Goal: Task Accomplishment & Management: Complete application form

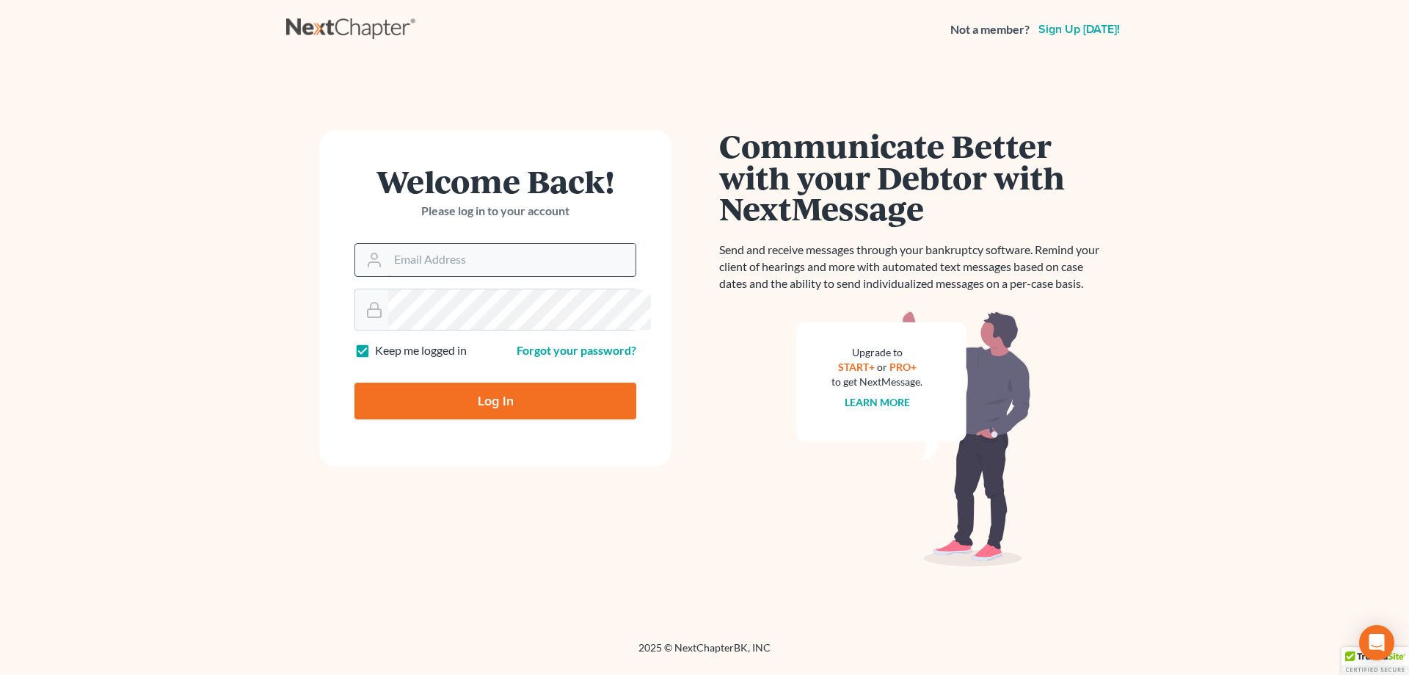
click at [459, 276] on input "Email Address" at bounding box center [511, 260] width 247 height 32
type input "[EMAIL_ADDRESS][DOMAIN_NAME]"
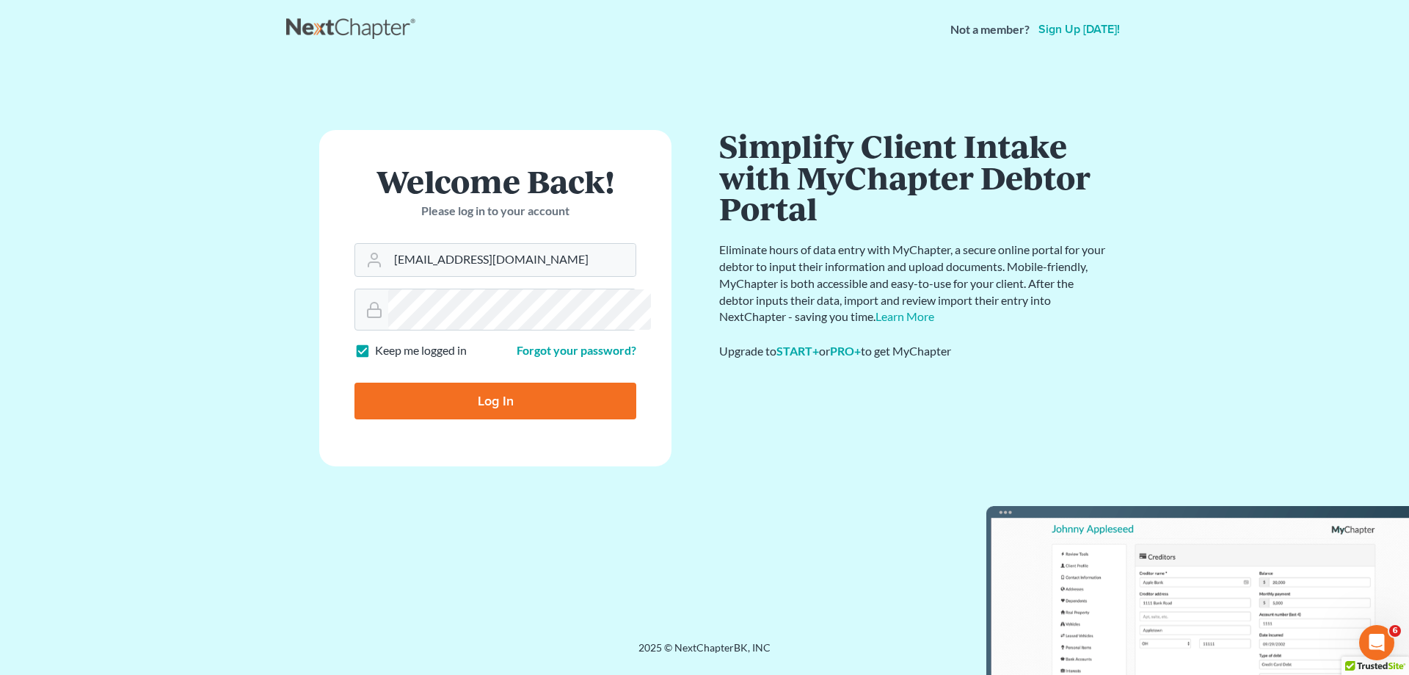
click at [375, 359] on label "Keep me logged in" at bounding box center [421, 350] width 92 height 17
click at [381, 352] on input "Keep me logged in" at bounding box center [386, 347] width 10 height 10
checkbox input "false"
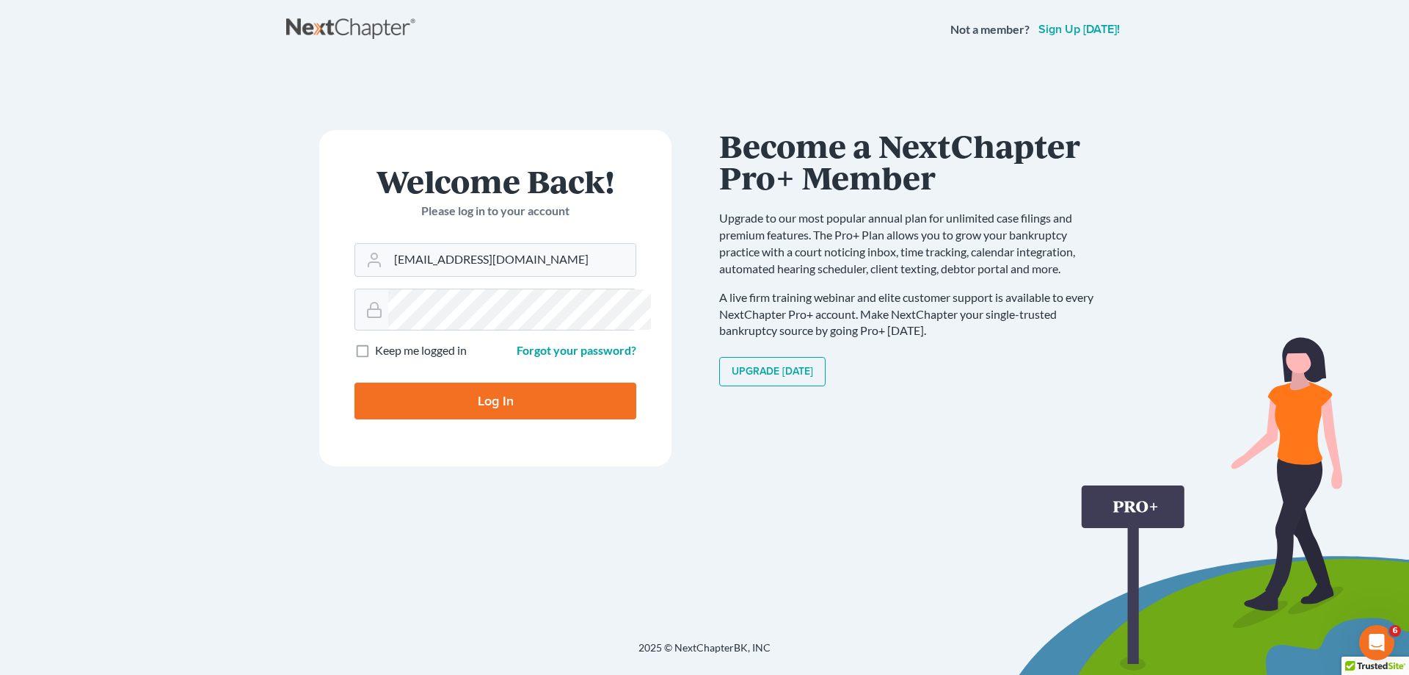
click at [490, 419] on input "Log In" at bounding box center [496, 400] width 282 height 37
type input "Thinking..."
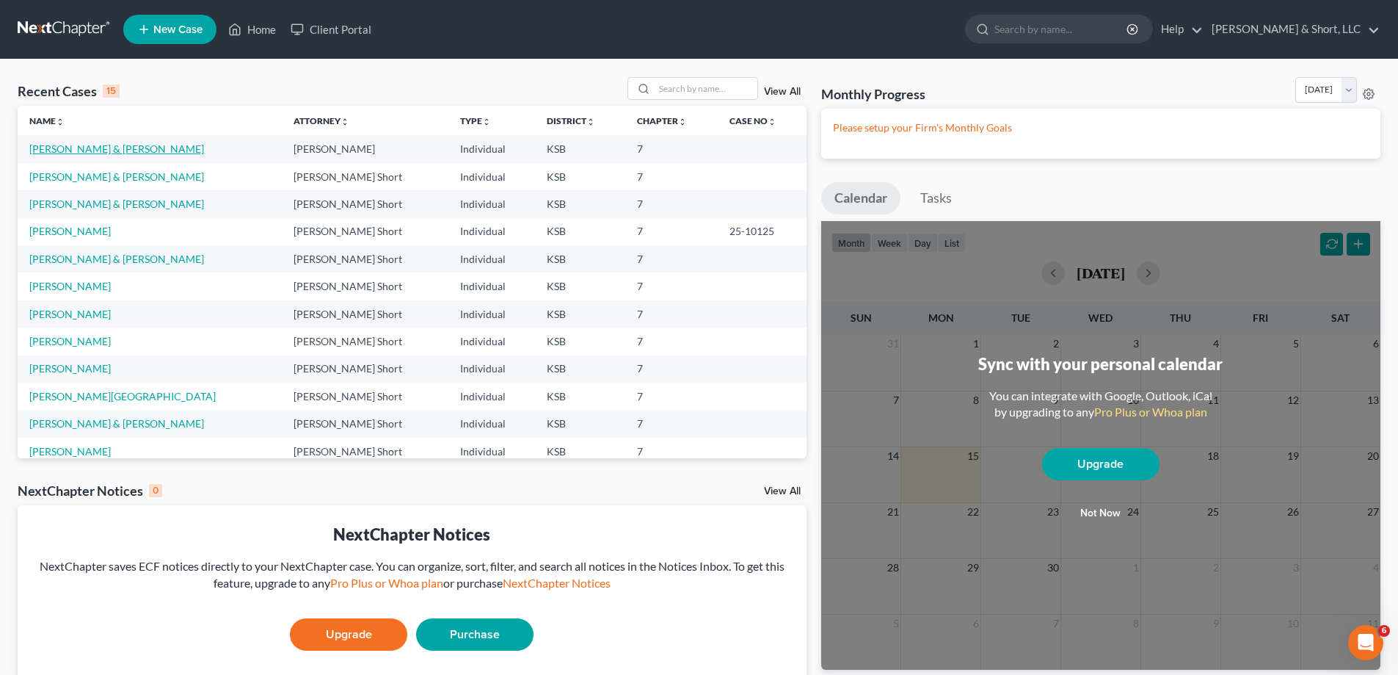
click at [154, 155] on link "[PERSON_NAME] & [PERSON_NAME]" at bounding box center [116, 148] width 175 height 12
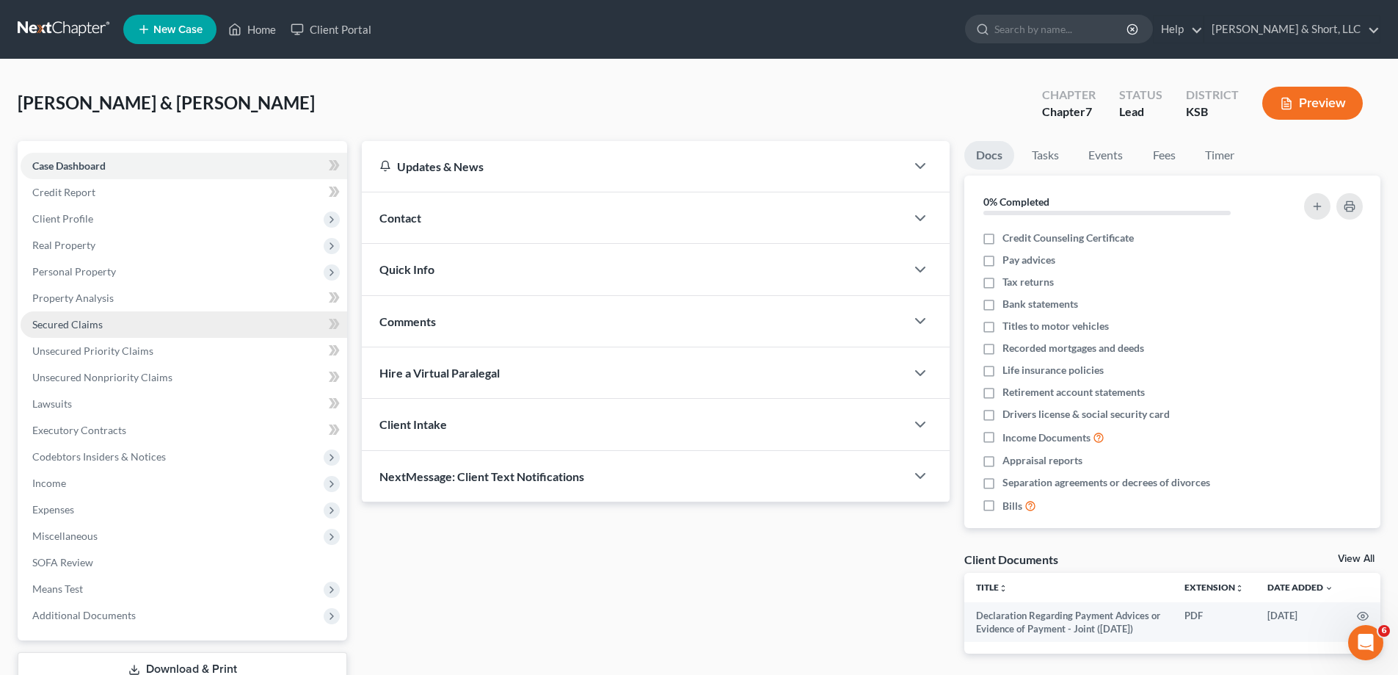
click at [129, 338] on link "Secured Claims" at bounding box center [184, 324] width 327 height 26
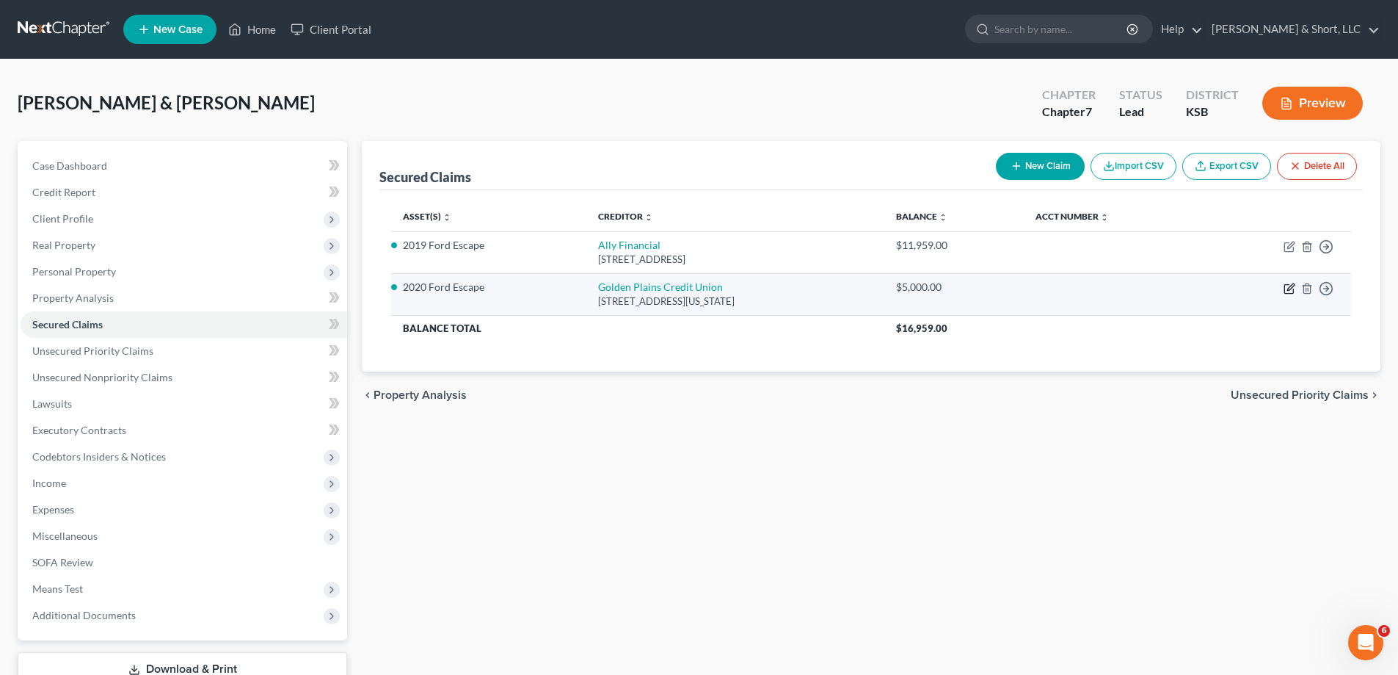
click at [1284, 294] on icon "button" at bounding box center [1288, 289] width 9 height 9
select select "17"
select select "0"
select select "2"
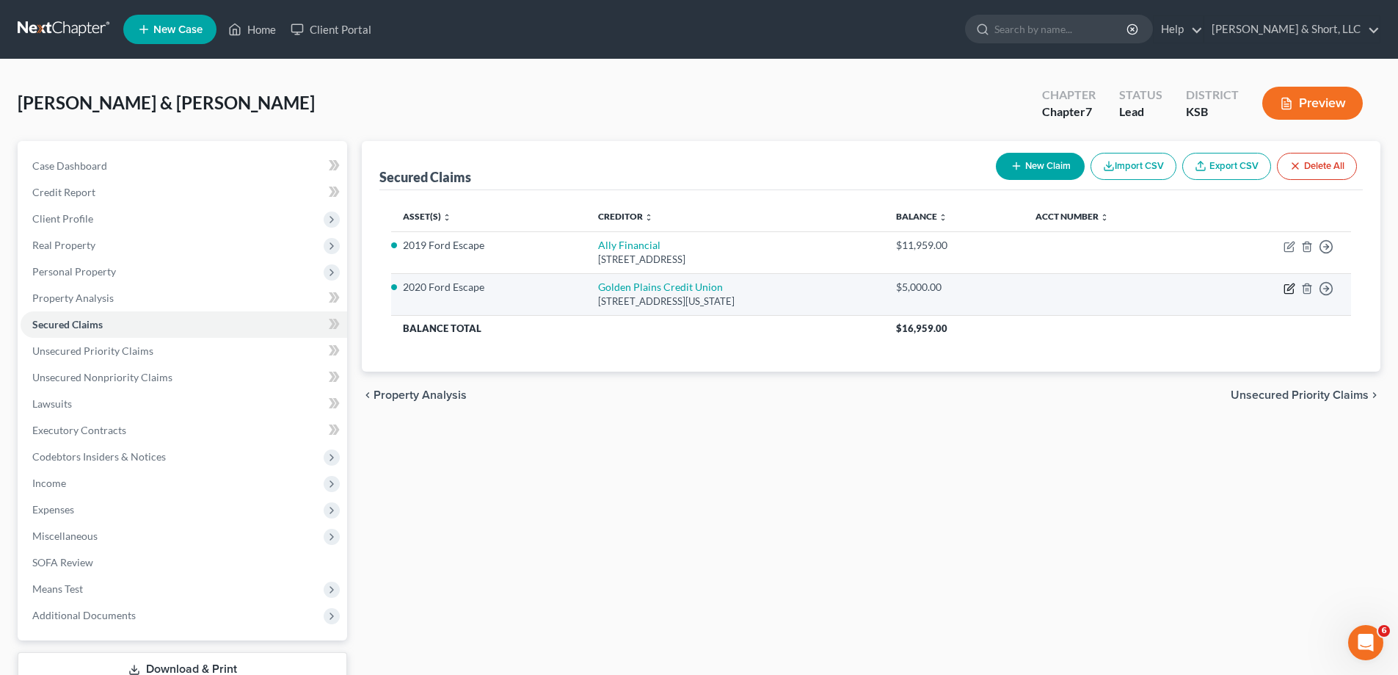
select select "0"
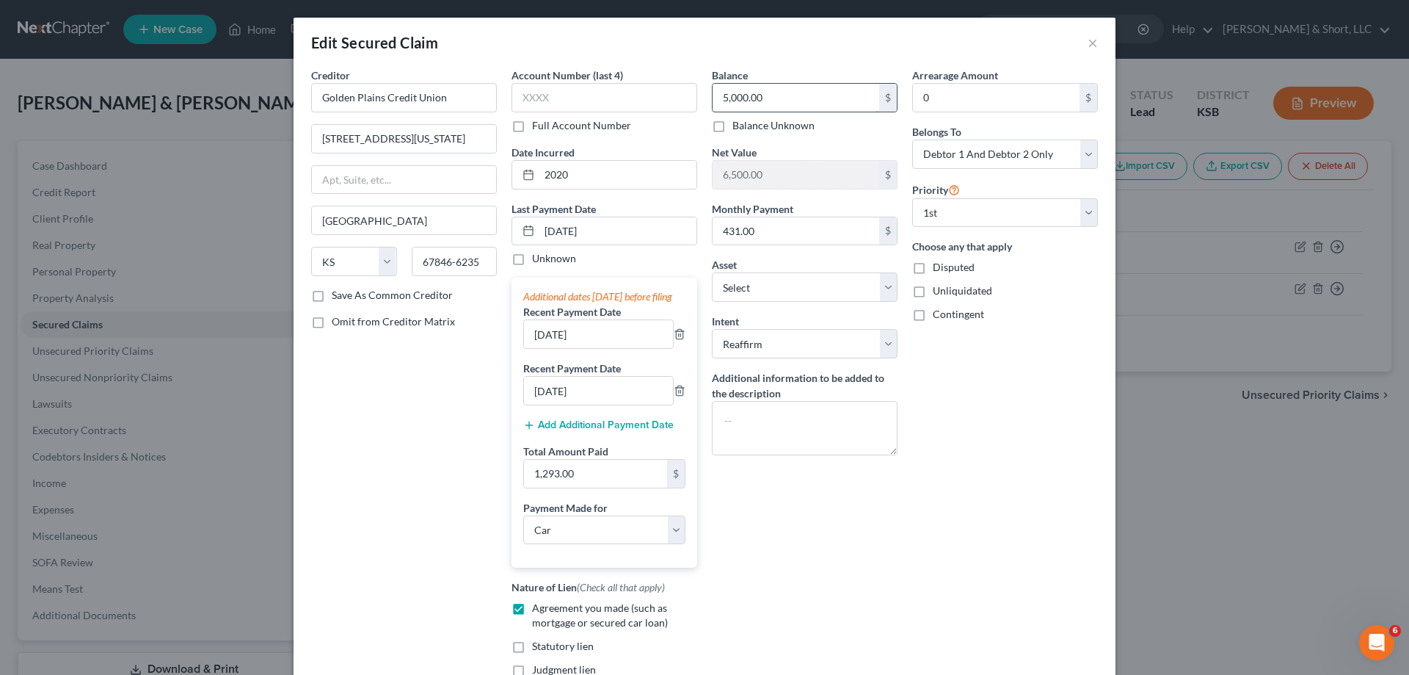
click at [793, 112] on input "5,000.00" at bounding box center [796, 98] width 167 height 28
type input "6"
type input "5,690.19"
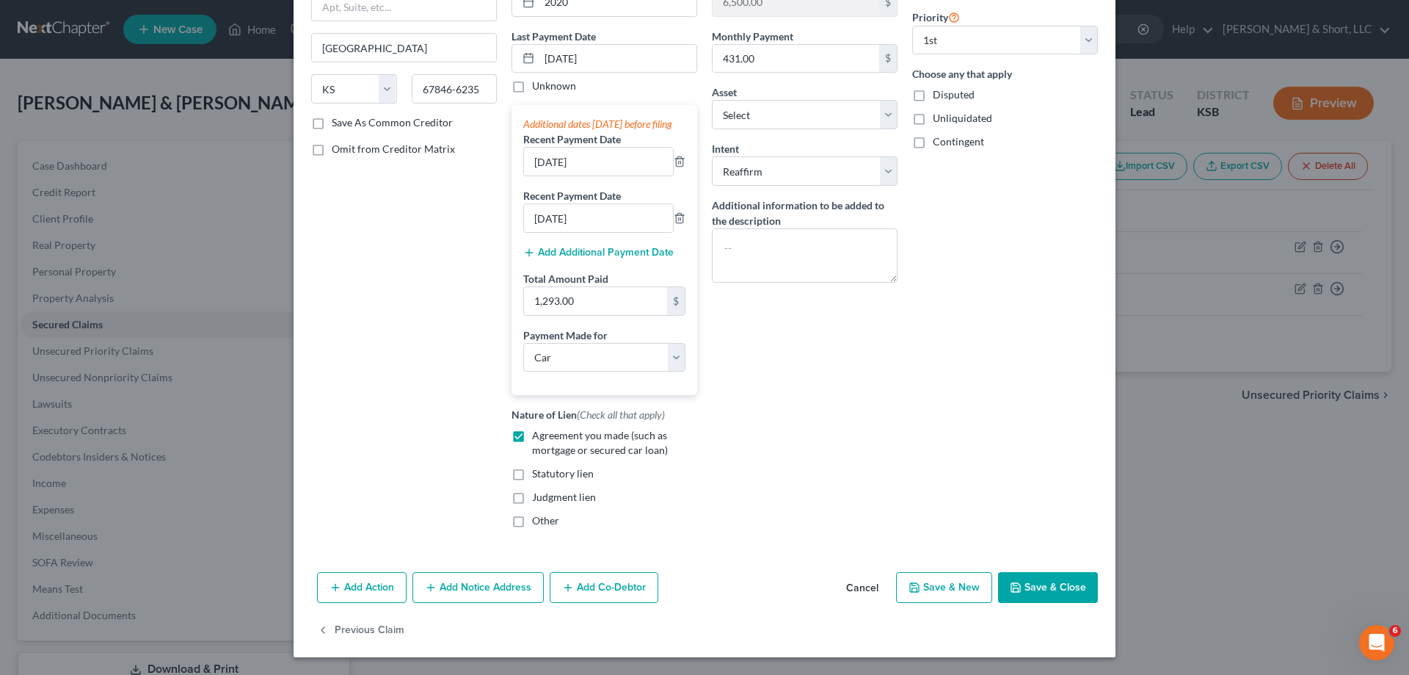
scroll to position [398, 0]
click at [1098, 572] on button "Save & Close" at bounding box center [1048, 587] width 100 height 31
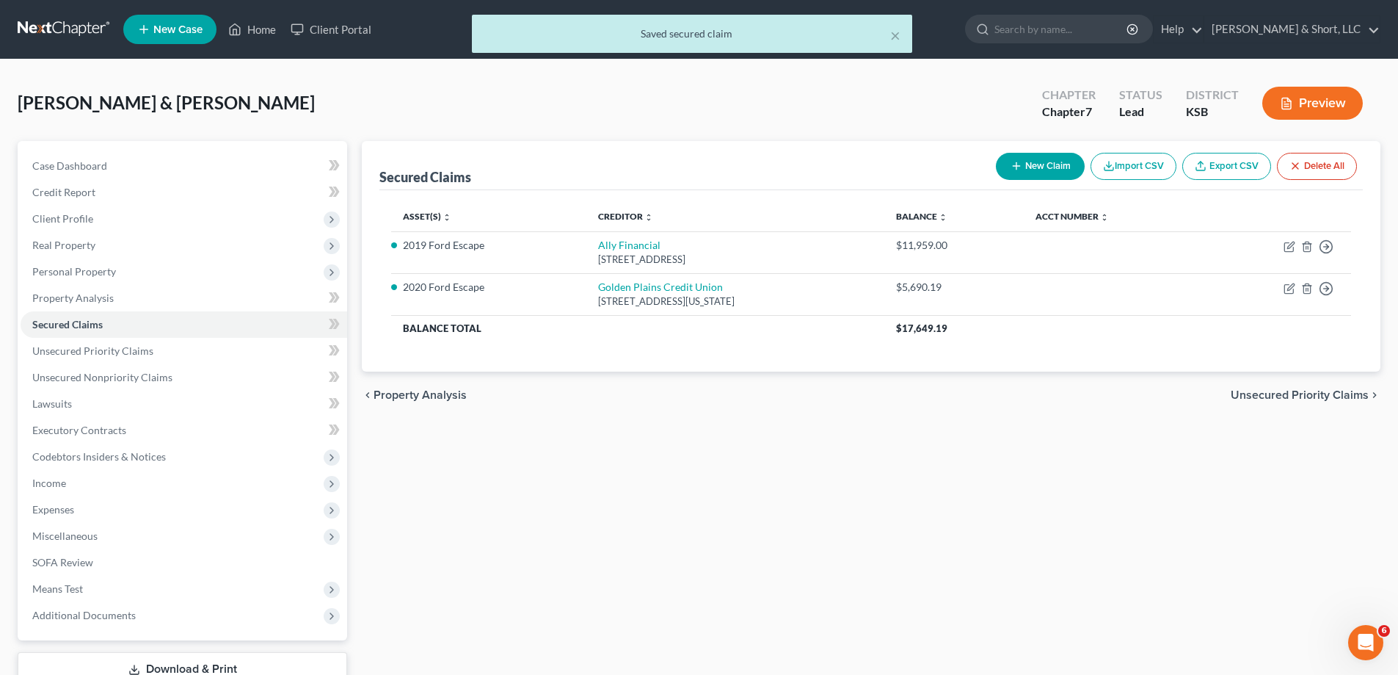
click at [1306, 120] on button "Preview" at bounding box center [1312, 103] width 101 height 33
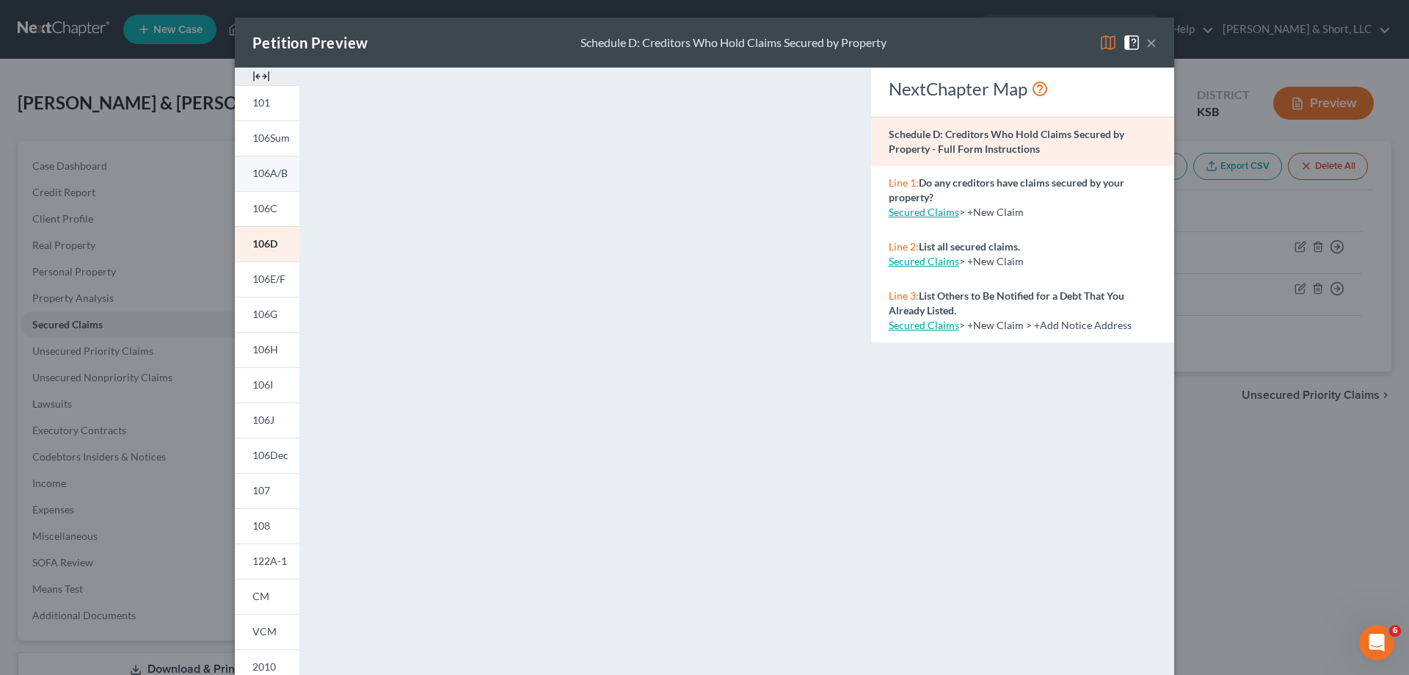
click at [252, 179] on span "106A/B" at bounding box center [269, 173] width 35 height 12
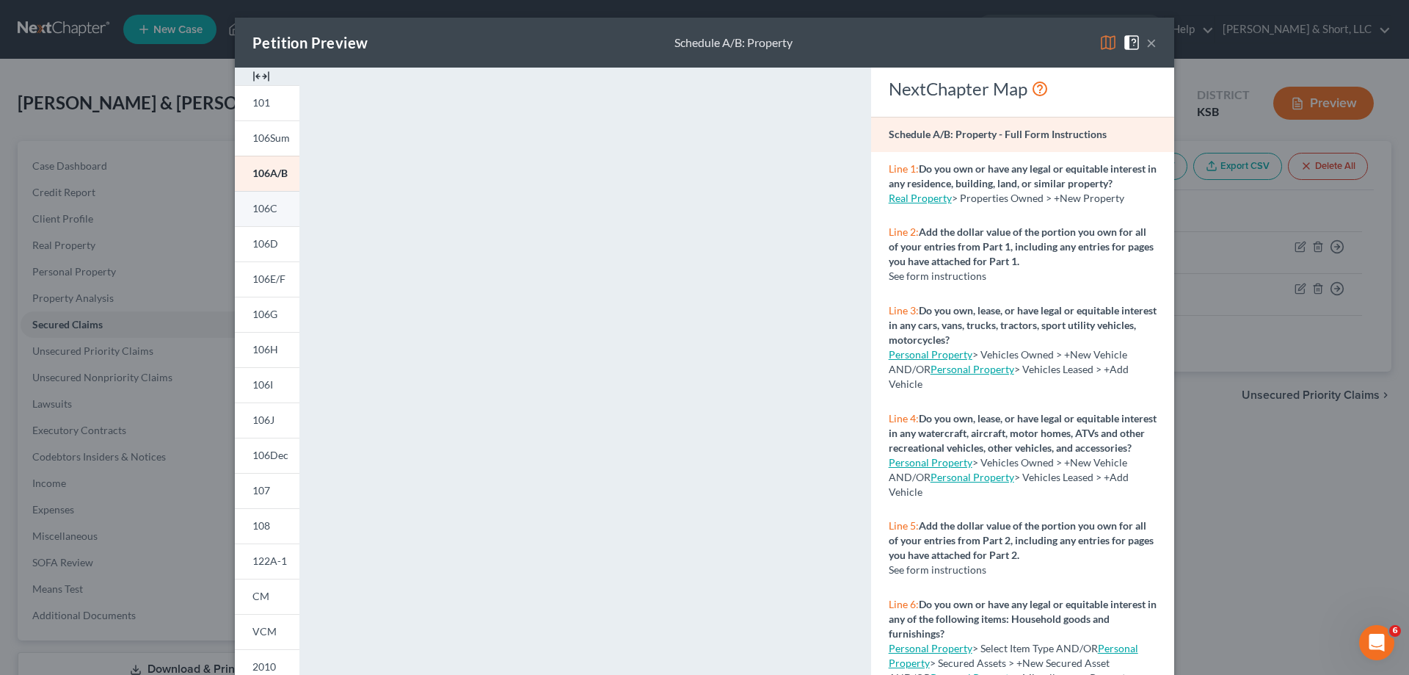
click at [235, 226] on link "106C" at bounding box center [267, 208] width 65 height 35
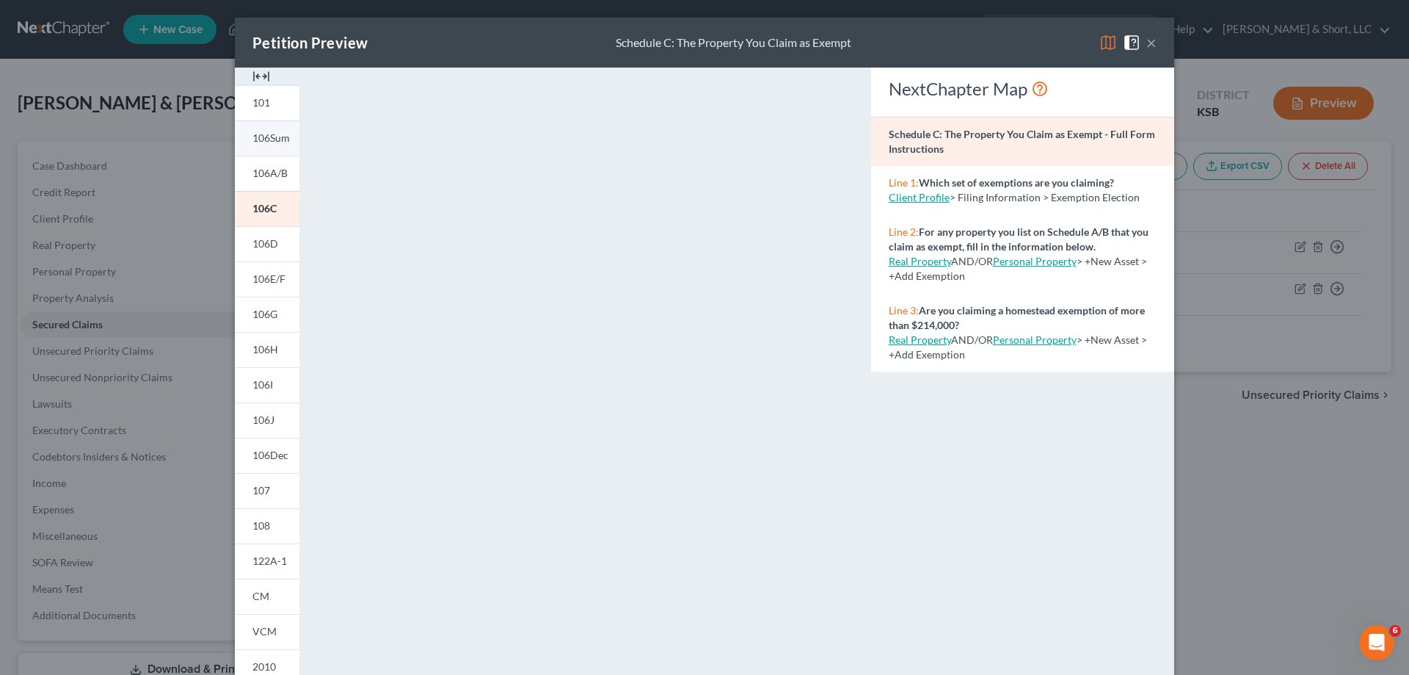
click at [252, 144] on span "106Sum" at bounding box center [270, 137] width 37 height 12
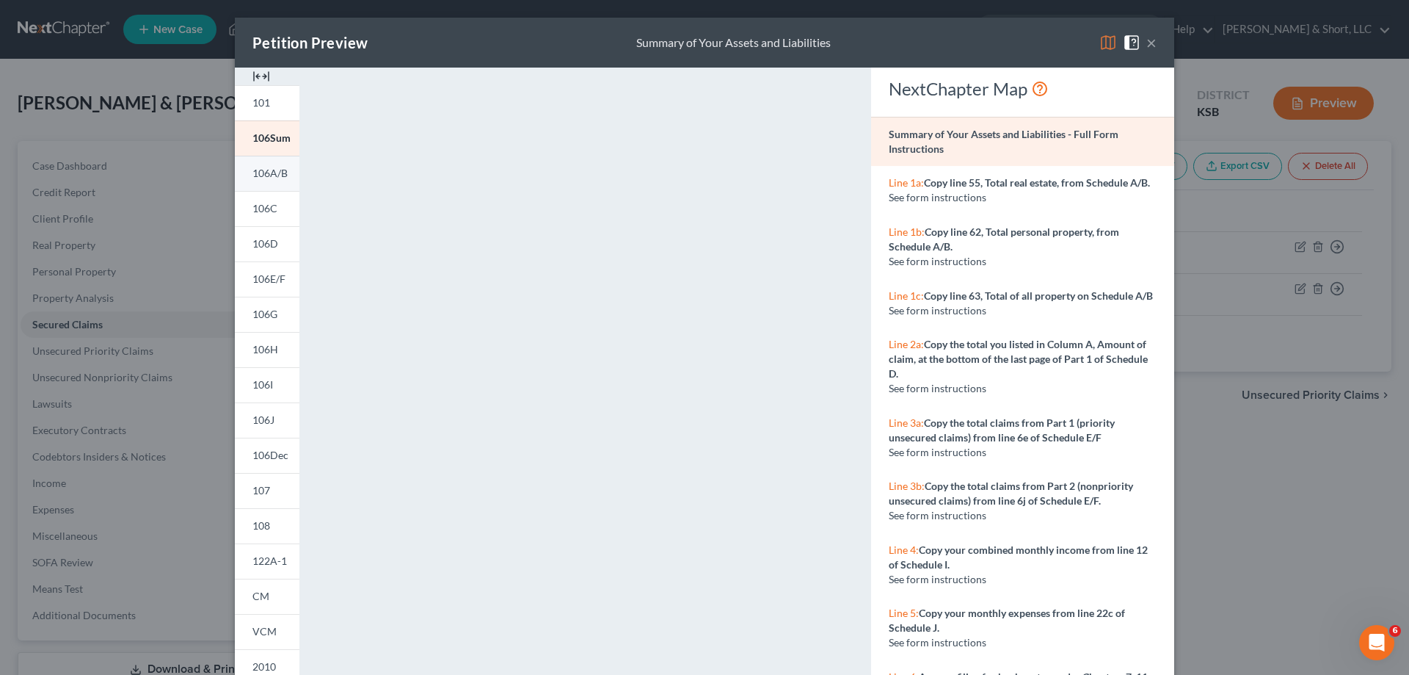
click at [252, 179] on span "106A/B" at bounding box center [269, 173] width 35 height 12
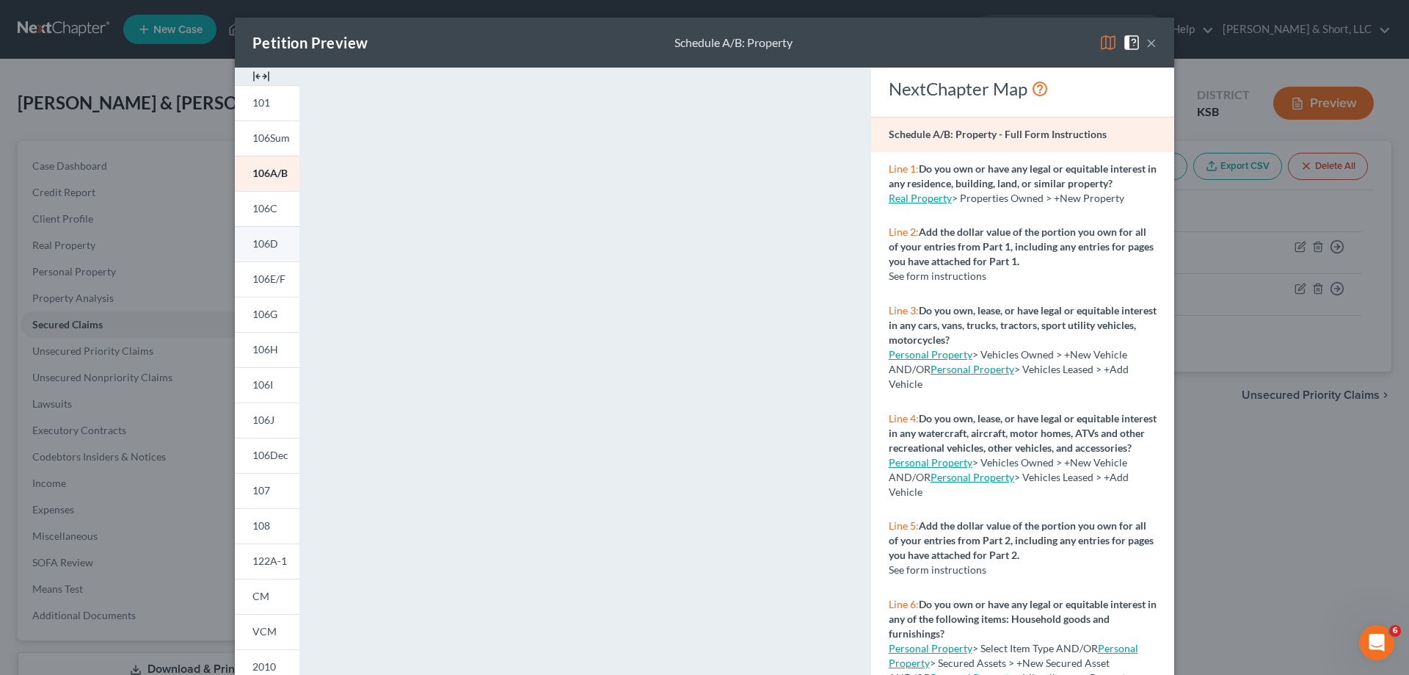
click at [235, 261] on link "106D" at bounding box center [267, 243] width 65 height 35
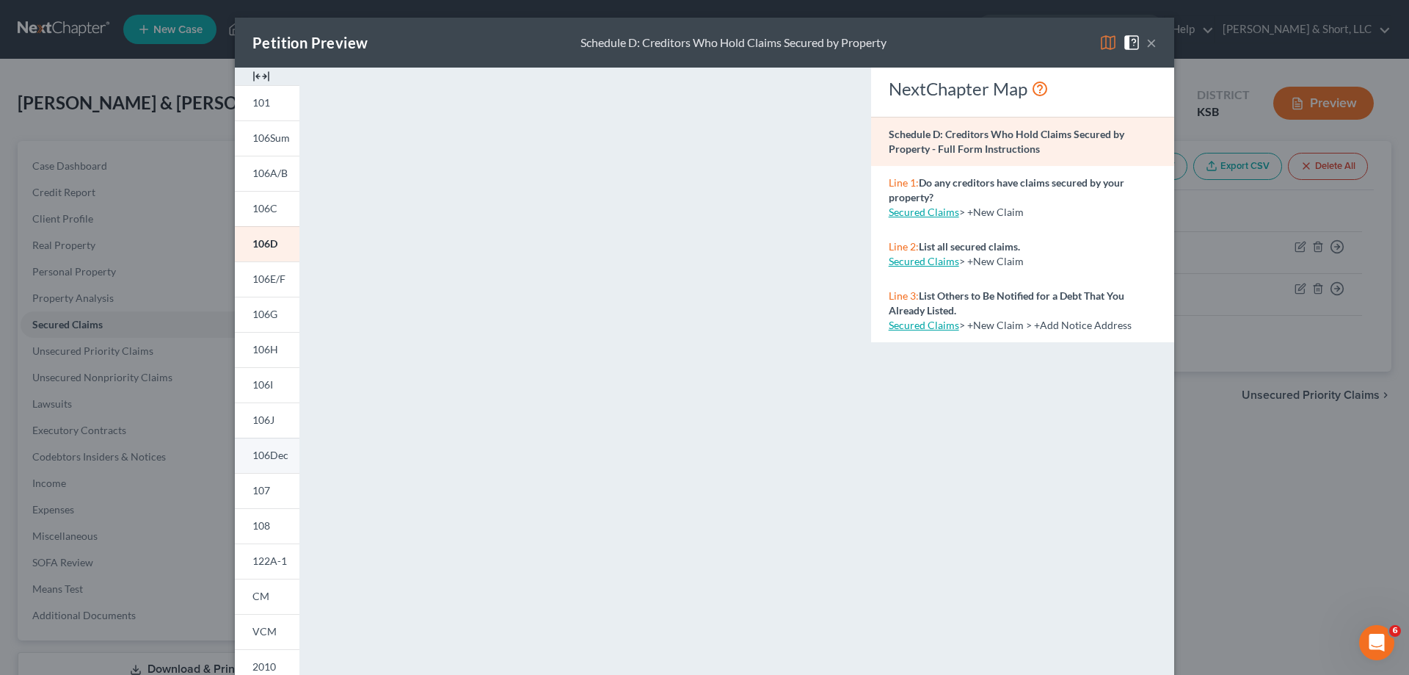
scroll to position [147, 0]
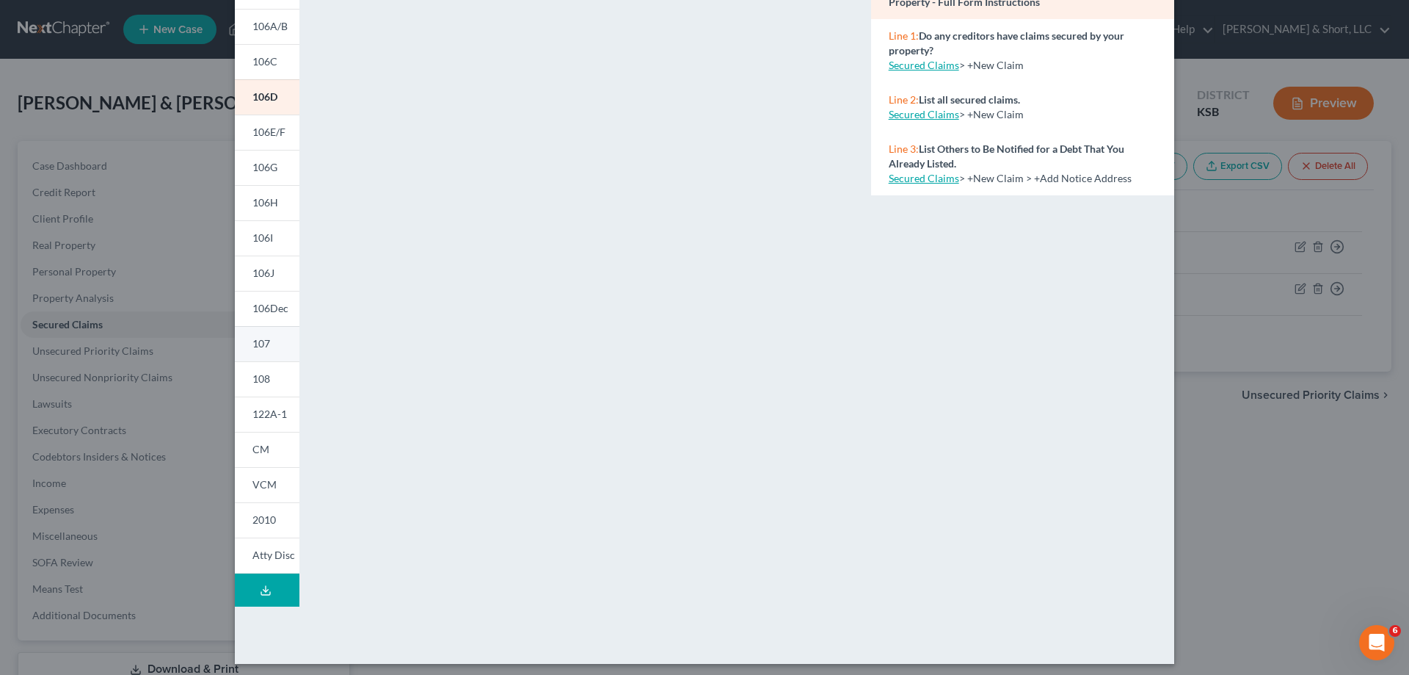
click at [252, 349] on span "107" at bounding box center [261, 343] width 18 height 12
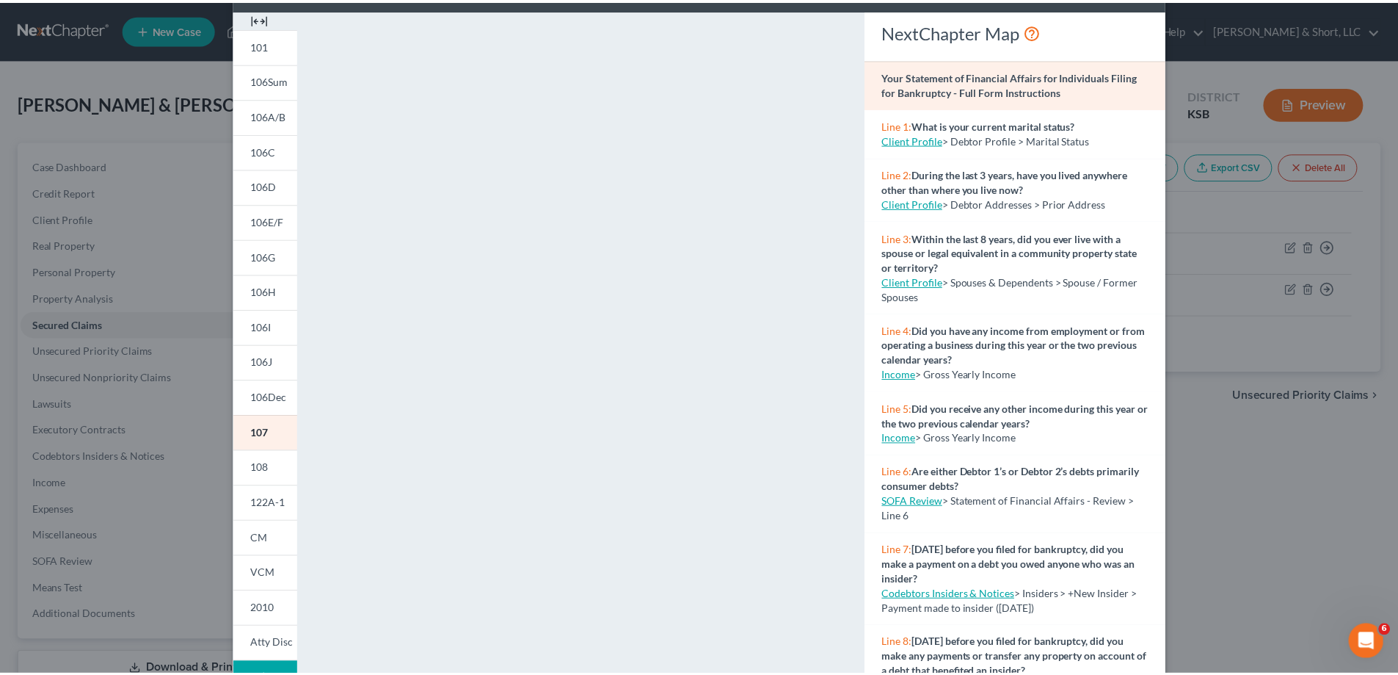
scroll to position [0, 0]
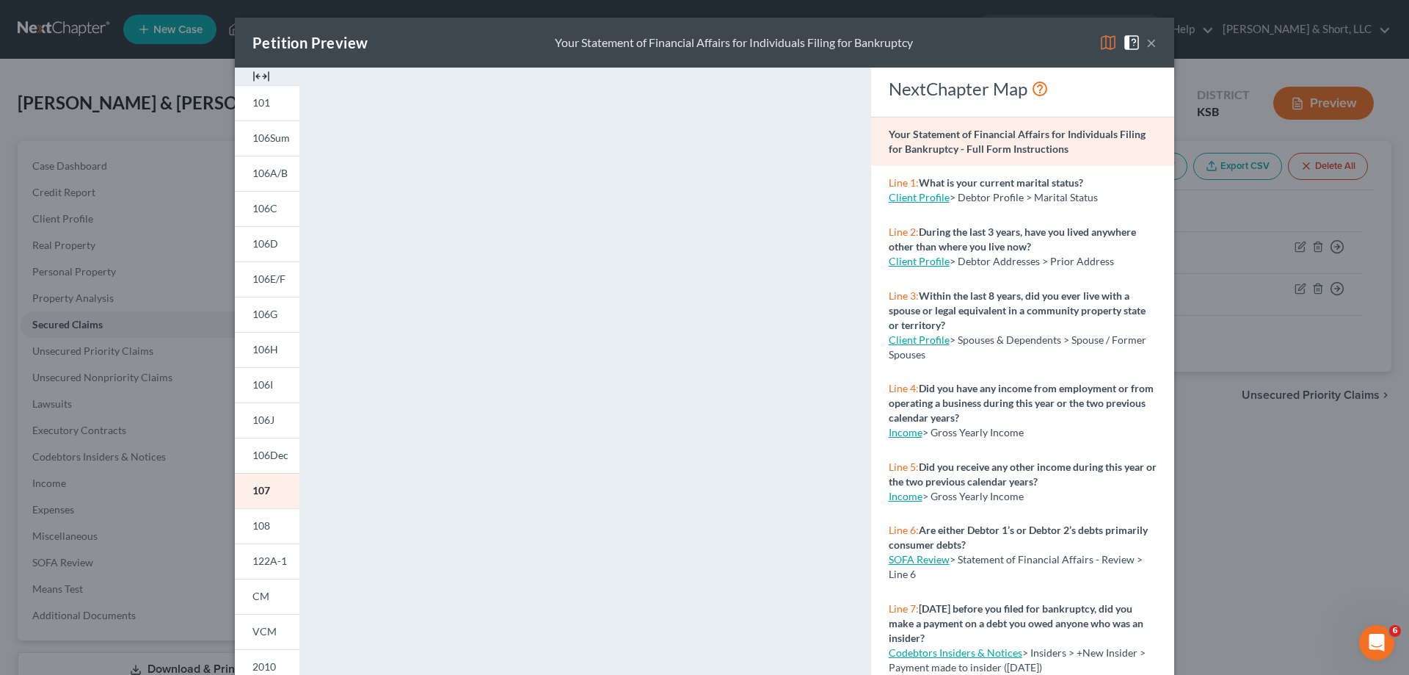
click at [1157, 51] on button "×" at bounding box center [1151, 43] width 10 height 18
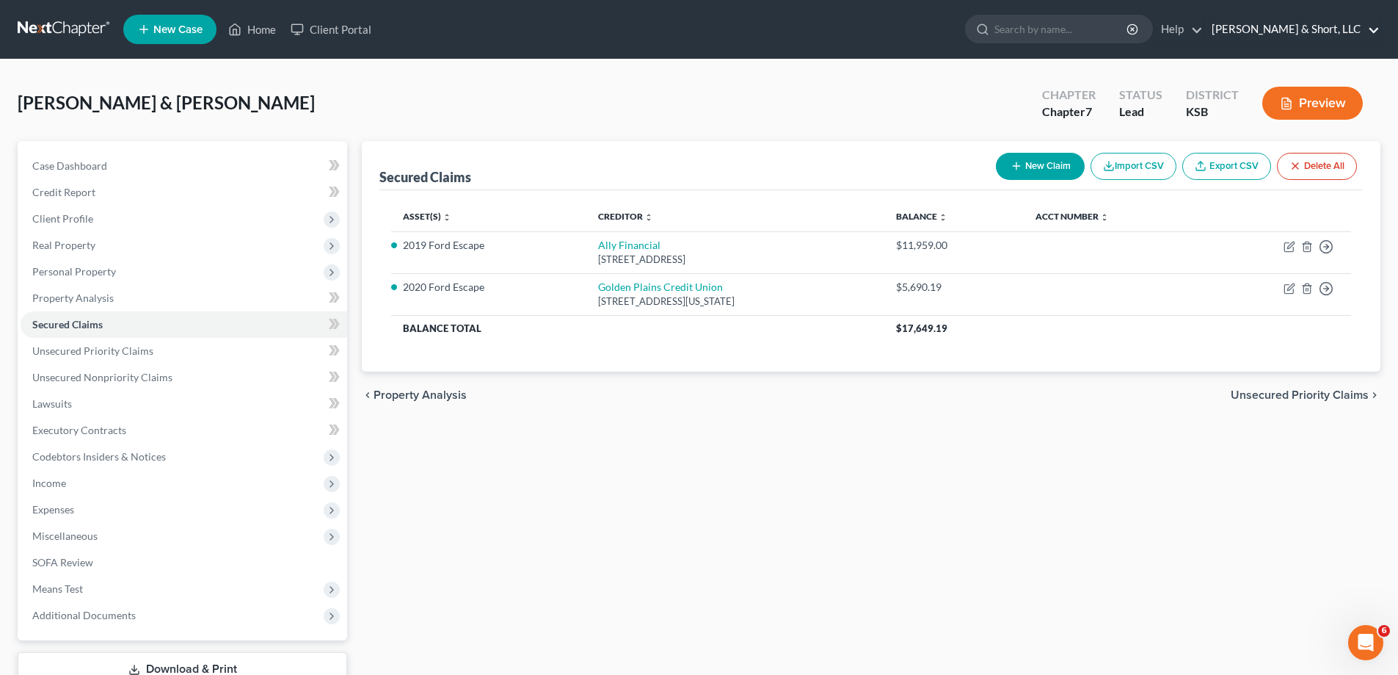
click at [1295, 32] on link "Renn & Short, LLC" at bounding box center [1291, 29] width 175 height 26
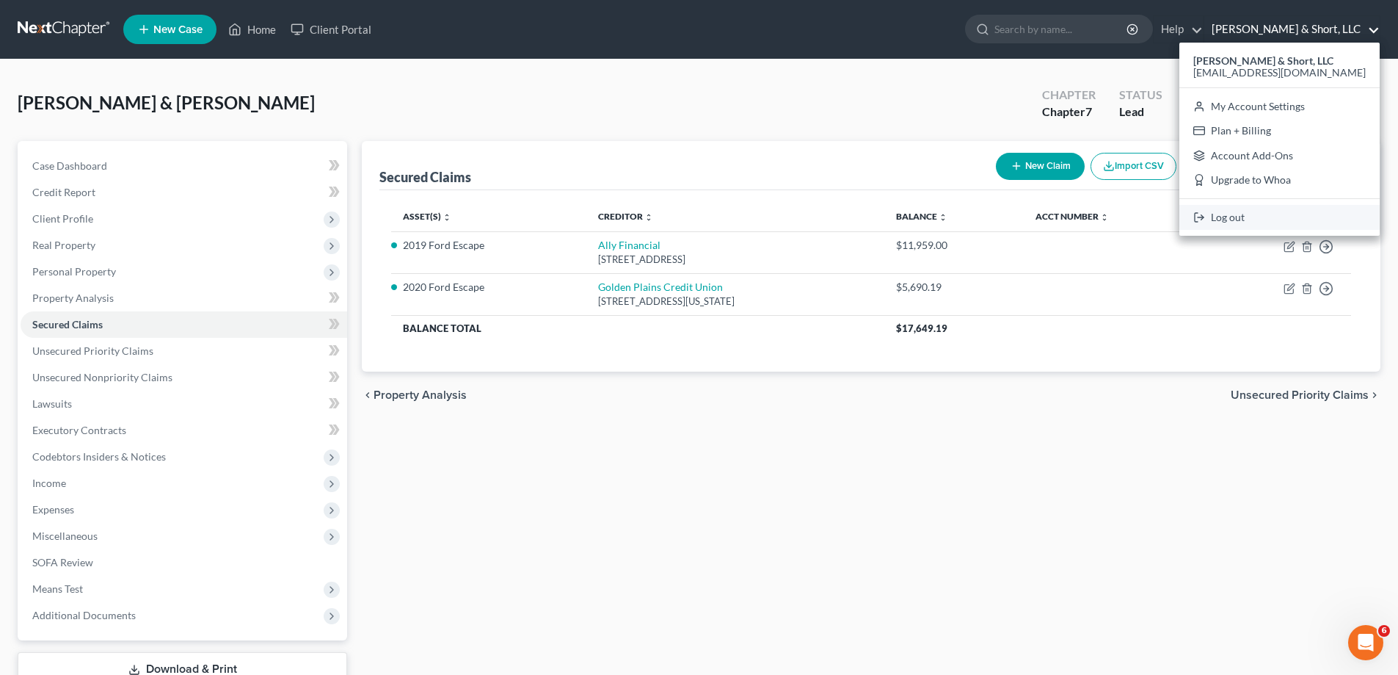
click at [1245, 230] on link "Log out" at bounding box center [1279, 217] width 200 height 25
